Goal: Task Accomplishment & Management: Use online tool/utility

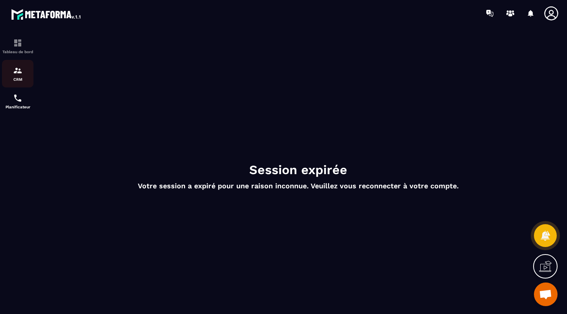
click at [15, 74] on img at bounding box center [17, 70] width 9 height 9
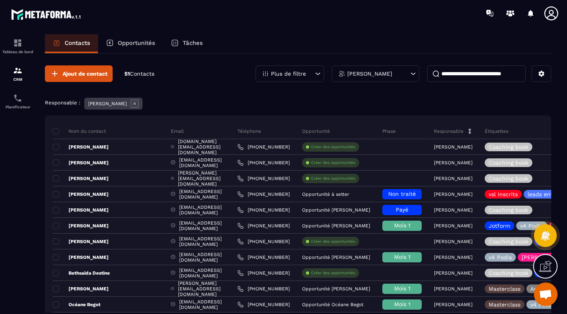
click at [128, 45] on p "Opportunités" at bounding box center [136, 42] width 37 height 7
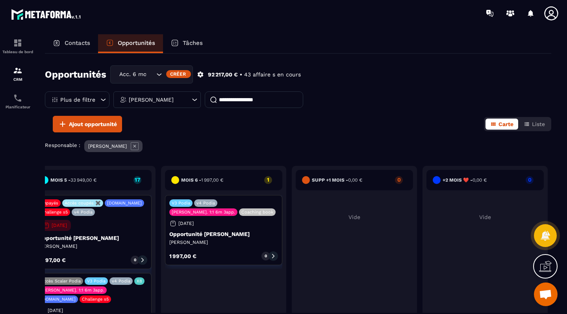
scroll to position [0, 799]
click at [159, 75] on icon "Search for option" at bounding box center [159, 74] width 8 height 8
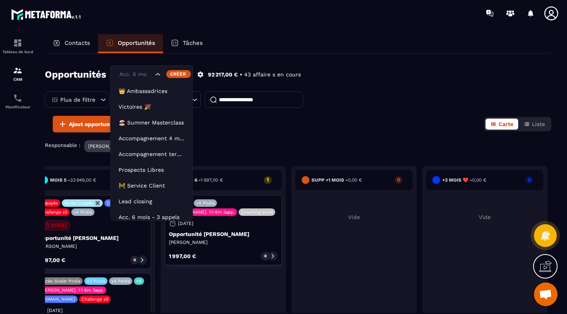
click at [159, 75] on icon "Search for option" at bounding box center [158, 74] width 8 height 8
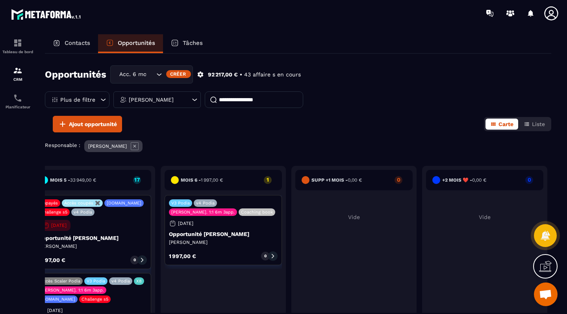
click at [178, 101] on div "[PERSON_NAME]" at bounding box center [156, 99] width 87 height 17
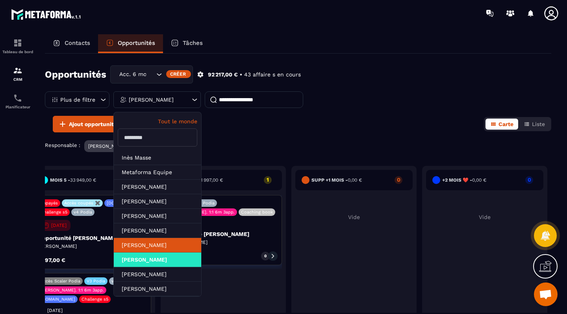
click at [149, 252] on li "[PERSON_NAME]" at bounding box center [157, 259] width 87 height 15
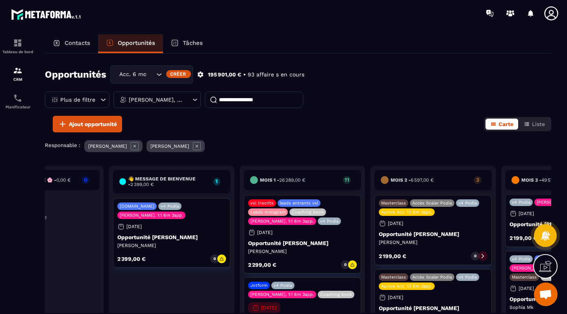
scroll to position [0, 65]
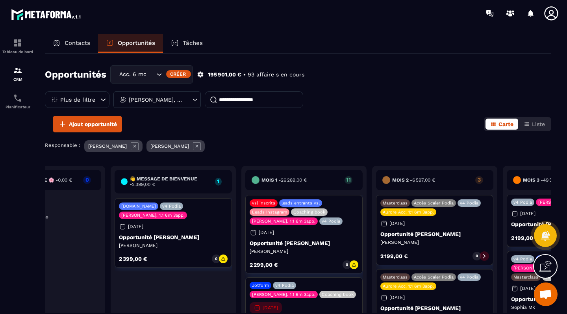
click at [185, 98] on div "[PERSON_NAME], [PERSON_NAME]" at bounding box center [156, 99] width 87 height 17
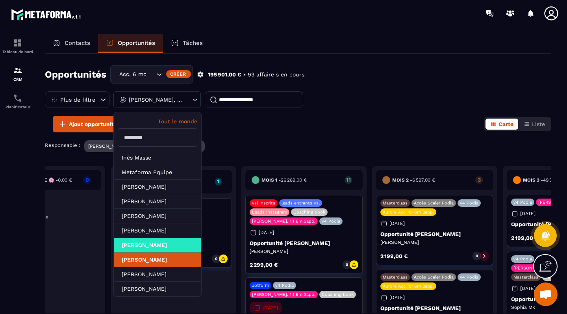
click at [149, 262] on li "[PERSON_NAME]" at bounding box center [157, 259] width 87 height 15
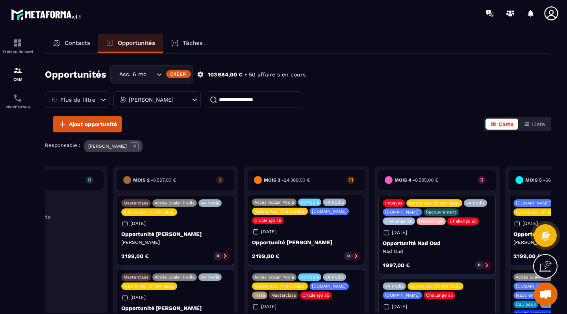
scroll to position [0, 323]
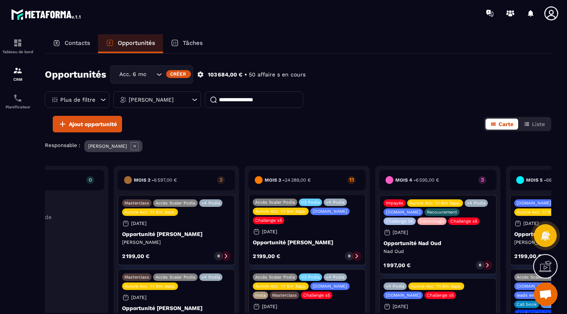
click at [171, 109] on div "Opportunités Acc. 6 mois - 3 appels Créer 103 684,00 € • 50 affaire s en cours …" at bounding box center [298, 90] width 506 height 50
click at [172, 107] on div "[PERSON_NAME]" at bounding box center [156, 99] width 87 height 17
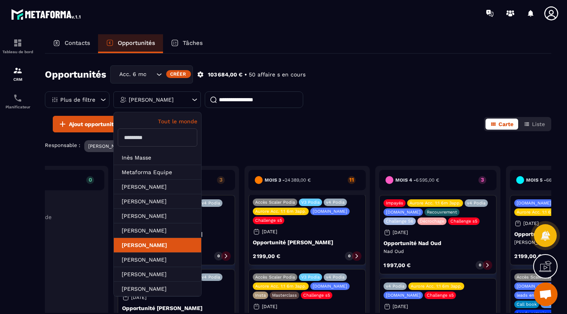
click at [165, 244] on li "[PERSON_NAME]" at bounding box center [157, 245] width 87 height 15
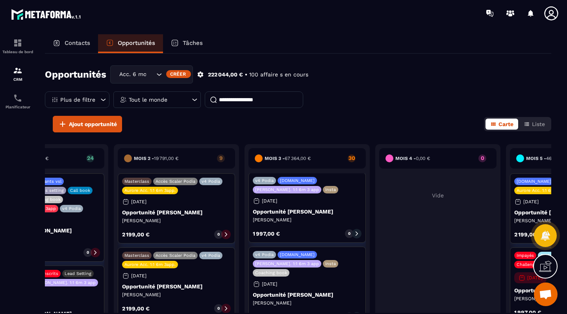
click at [179, 101] on div "Tout le monde" at bounding box center [156, 99] width 87 height 17
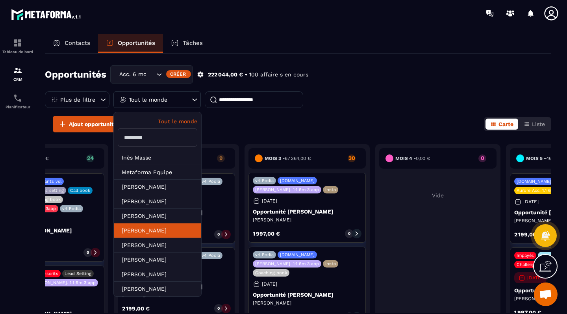
click at [149, 238] on li "[PERSON_NAME]" at bounding box center [157, 245] width 87 height 15
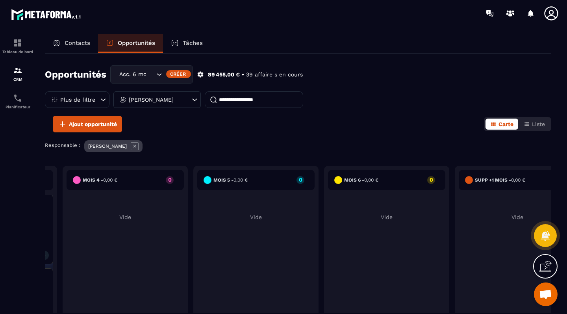
scroll to position [0, 657]
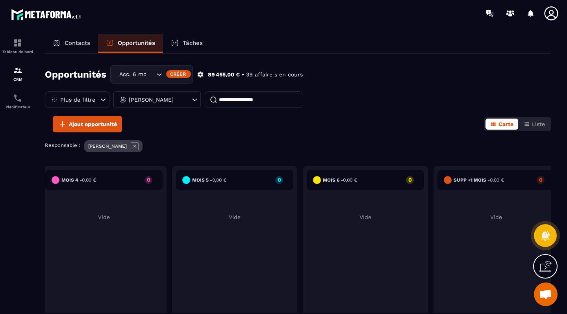
click at [170, 96] on div "[PERSON_NAME]" at bounding box center [156, 99] width 87 height 17
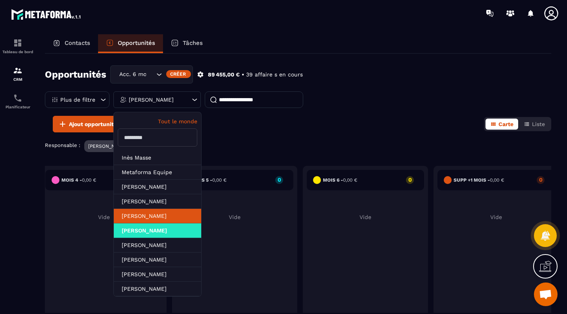
click at [146, 223] on li "[PERSON_NAME]" at bounding box center [157, 230] width 87 height 15
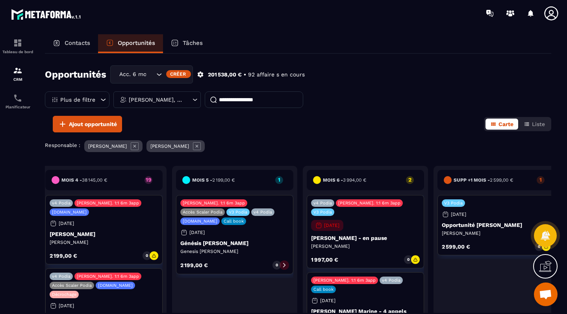
click at [158, 99] on p "[PERSON_NAME], [PERSON_NAME]" at bounding box center [156, 100] width 55 height 6
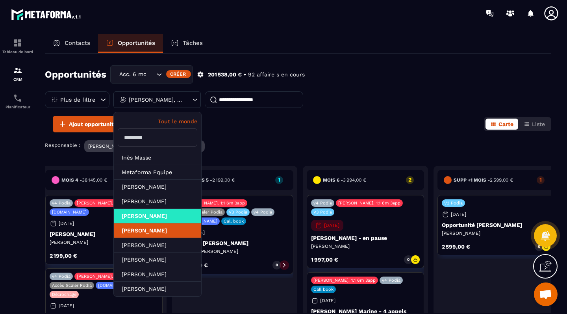
click at [154, 232] on li "[PERSON_NAME]" at bounding box center [157, 230] width 87 height 15
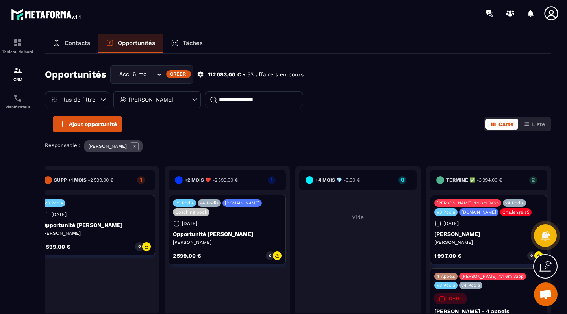
scroll to position [0, 1056]
click at [184, 98] on div "[PERSON_NAME]" at bounding box center [156, 99] width 87 height 17
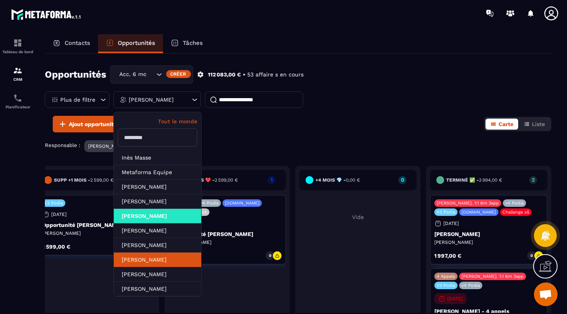
click at [150, 267] on li "[PERSON_NAME]" at bounding box center [157, 274] width 87 height 15
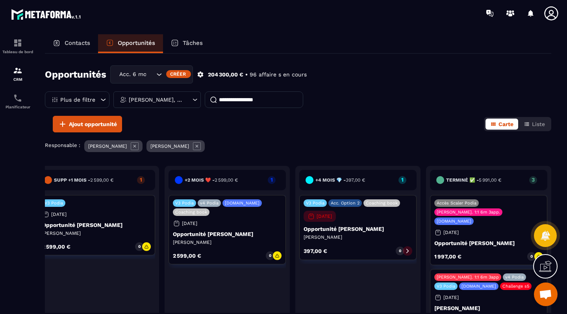
click at [171, 103] on div "[PERSON_NAME], [PERSON_NAME]" at bounding box center [156, 99] width 87 height 17
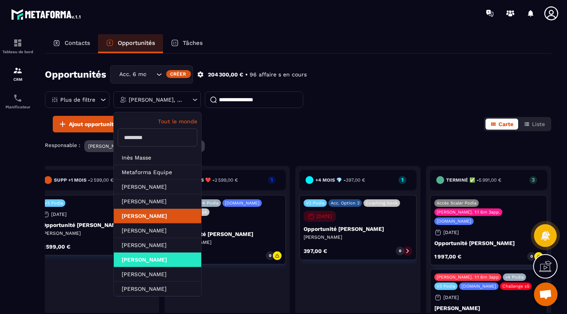
click at [161, 216] on li "[PERSON_NAME]" at bounding box center [157, 216] width 87 height 15
